Goal: Task Accomplishment & Management: Manage account settings

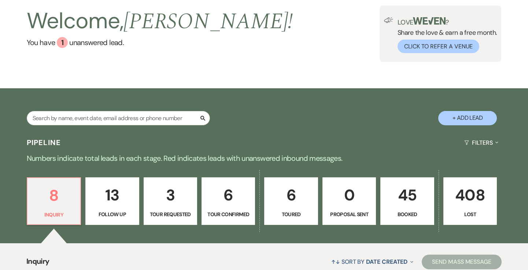
scroll to position [59, 0]
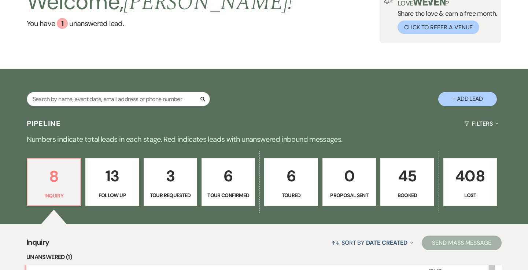
click at [230, 180] on p "6" at bounding box center [228, 176] width 44 height 25
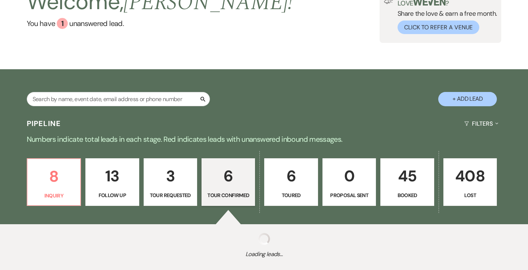
select select "4"
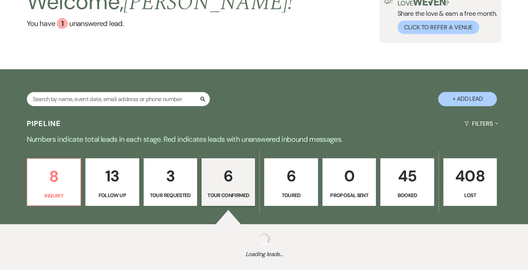
select select "4"
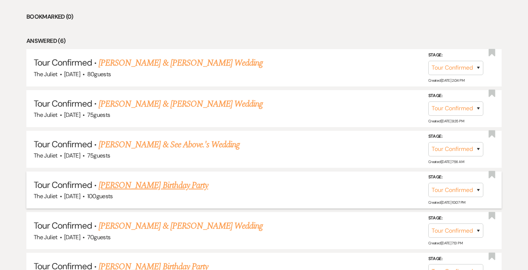
scroll to position [321, 0]
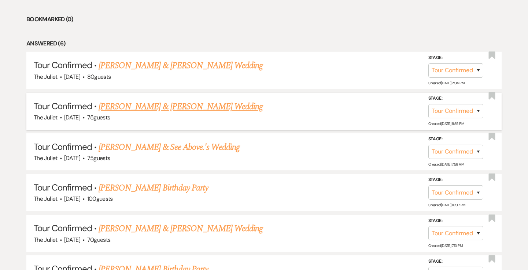
click at [179, 108] on link "[PERSON_NAME] & [PERSON_NAME] Wedding" at bounding box center [181, 106] width 164 height 13
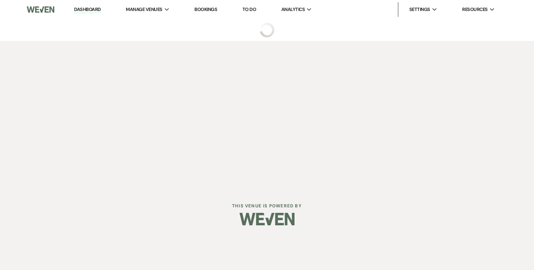
select select "4"
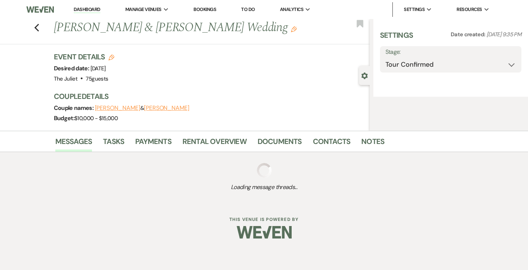
select select "5"
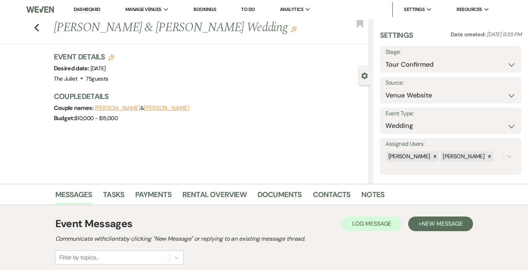
click at [164, 112] on div "Couple names: [PERSON_NAME] & [PERSON_NAME]" at bounding box center [208, 108] width 309 height 10
click at [158, 106] on button "[PERSON_NAME]" at bounding box center [166, 108] width 45 height 6
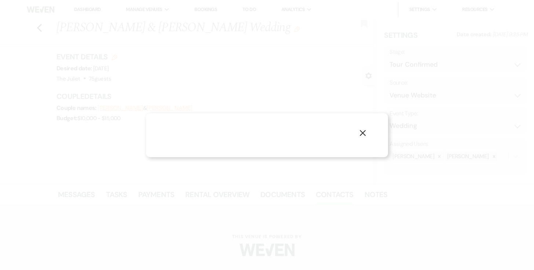
select select "1"
select select "text"
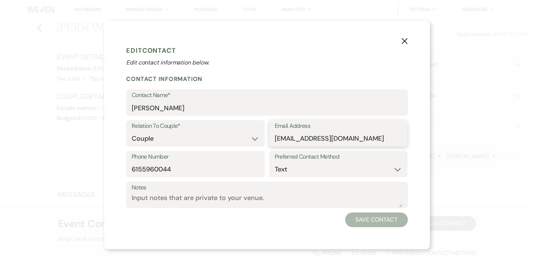
click at [305, 141] on input "[EMAIL_ADDRESS][DOMAIN_NAME]" at bounding box center [339, 139] width 128 height 14
click at [404, 42] on use "button" at bounding box center [405, 41] width 6 height 6
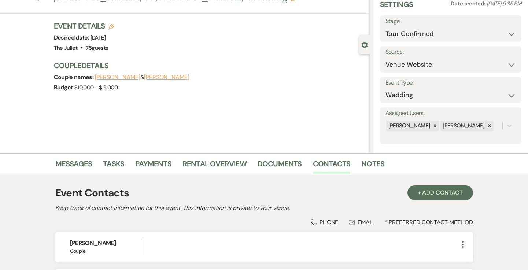
scroll to position [32, 0]
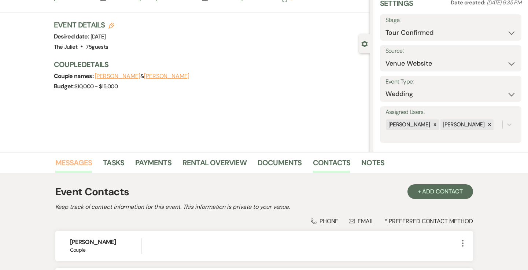
click at [71, 166] on link "Messages" at bounding box center [73, 165] width 37 height 16
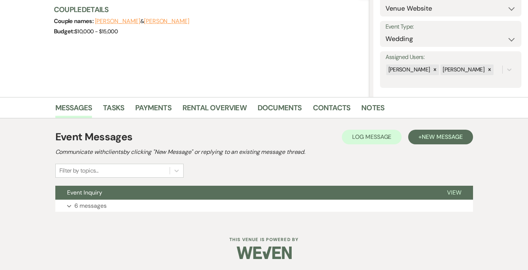
scroll to position [87, 0]
click at [86, 209] on p "6 messages" at bounding box center [90, 207] width 32 height 10
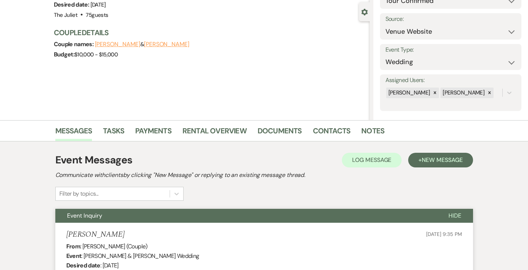
scroll to position [61, 0]
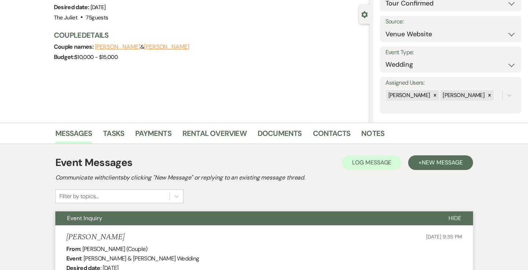
click at [157, 44] on button "[PERSON_NAME]" at bounding box center [166, 47] width 45 height 6
select select "1"
select select "text"
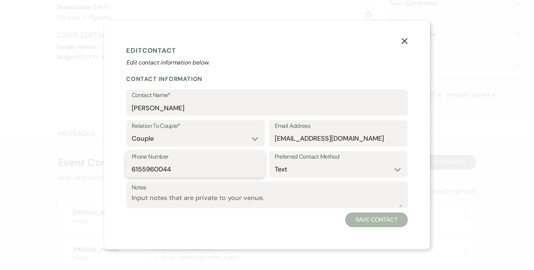
click at [152, 171] on input "6155960044" at bounding box center [196, 169] width 128 height 14
click at [404, 44] on icon "X" at bounding box center [404, 41] width 7 height 7
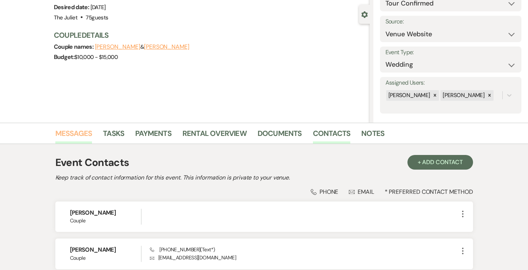
click at [81, 135] on link "Messages" at bounding box center [73, 136] width 37 height 16
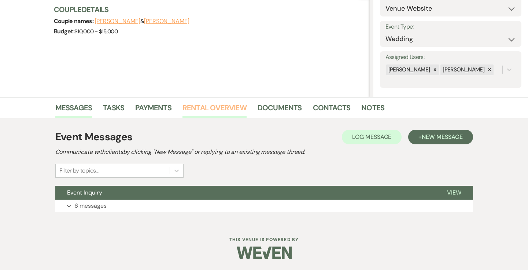
scroll to position [87, 0]
click at [80, 206] on p "6 messages" at bounding box center [90, 207] width 32 height 10
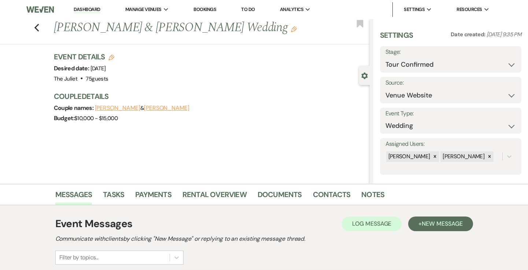
scroll to position [0, 0]
click at [121, 108] on button "[PERSON_NAME]" at bounding box center [117, 108] width 45 height 6
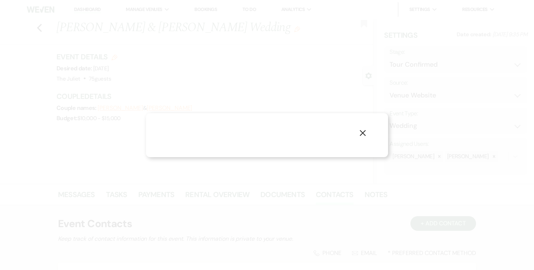
select select "1"
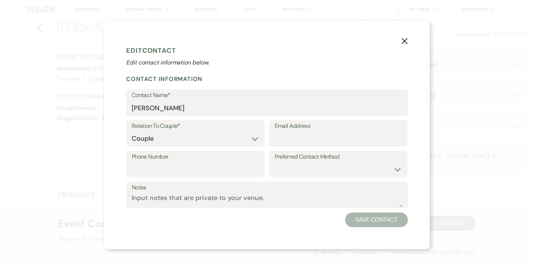
click at [403, 43] on use "button" at bounding box center [405, 41] width 6 height 6
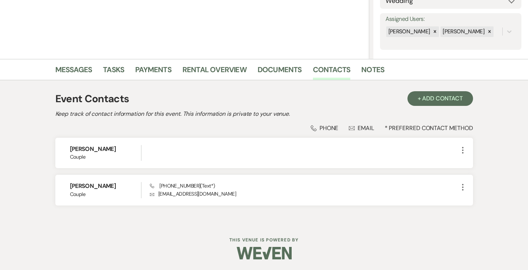
scroll to position [125, 0]
